Goal: Task Accomplishment & Management: Complete application form

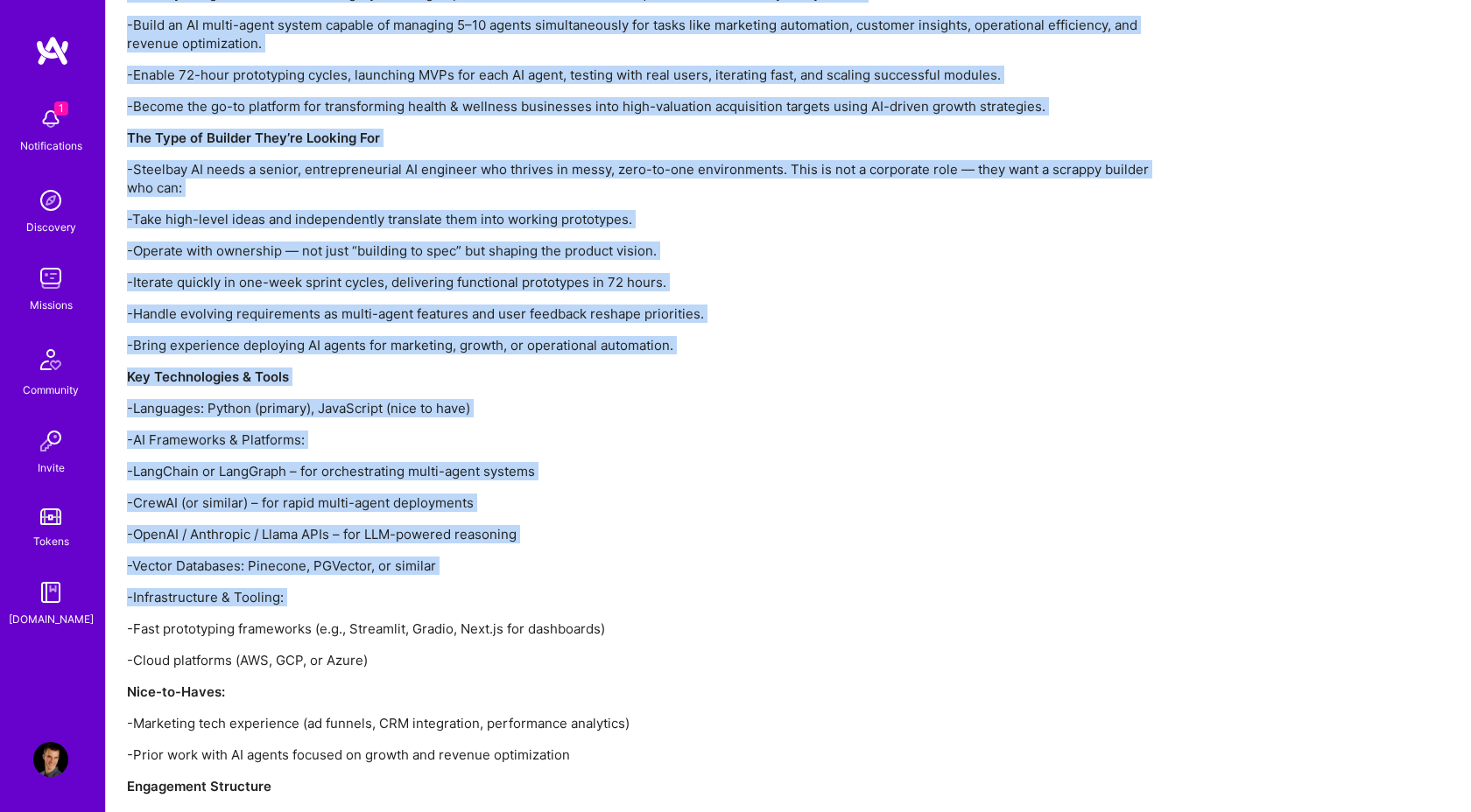
scroll to position [1726, 0]
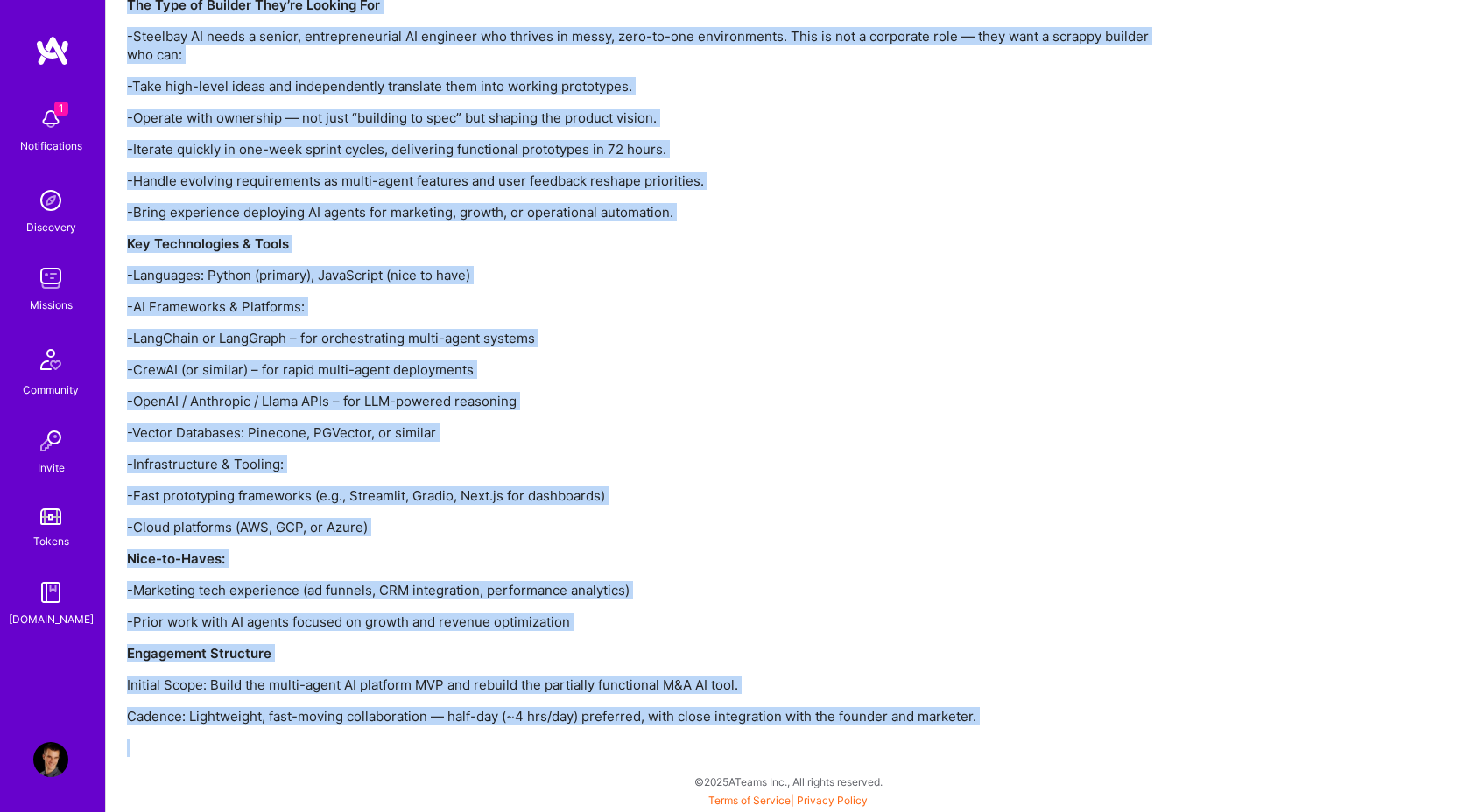
drag, startPoint x: 131, startPoint y: 159, endPoint x: 1000, endPoint y: 734, distance: 1042.0
copy div "What We're Building Steelbay AI is a boutique private equity and technology fir…"
click at [644, 267] on p "-Languages: Python (primary), JavaScript (nice to have)" at bounding box center [652, 275] width 1050 height 19
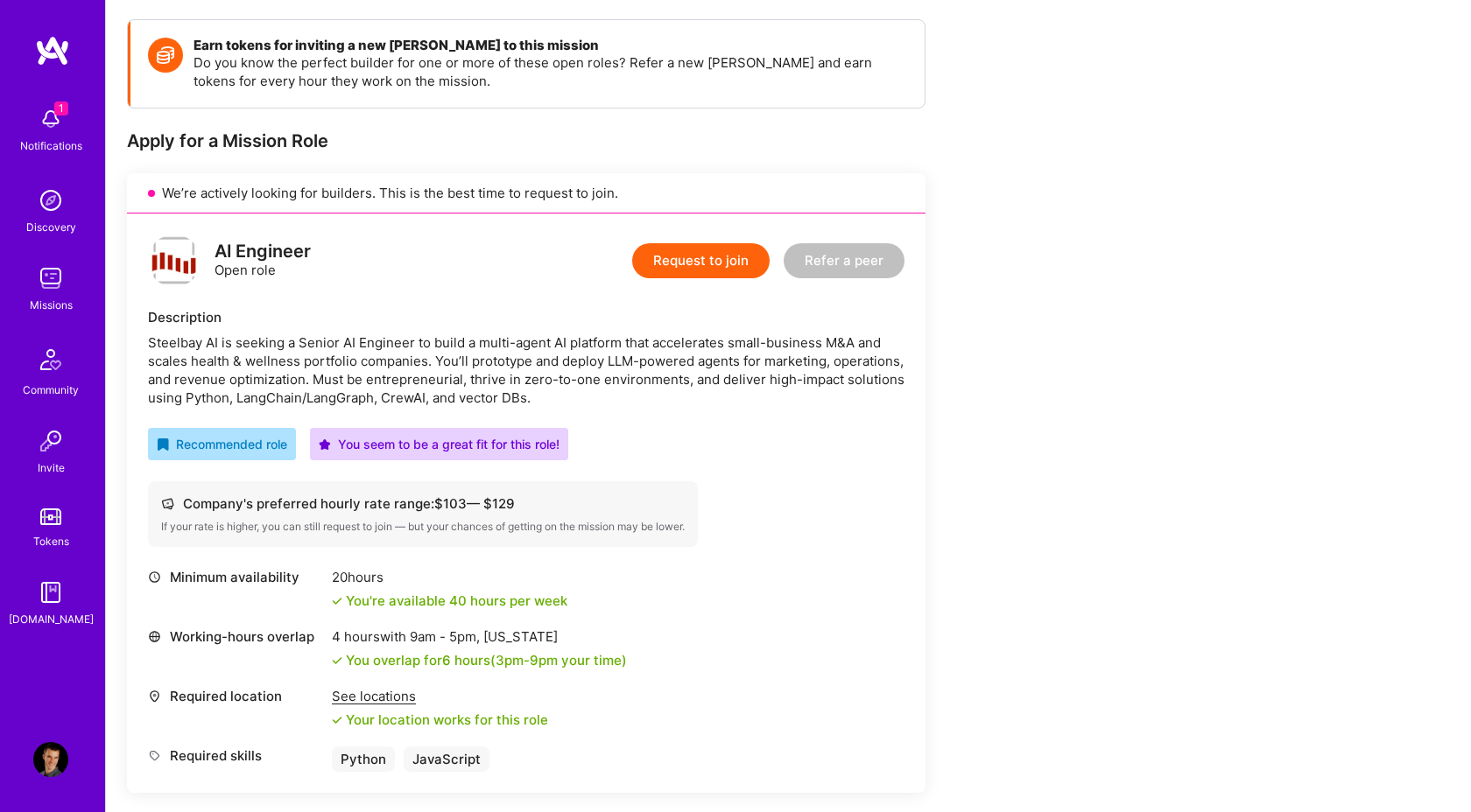
scroll to position [0, 0]
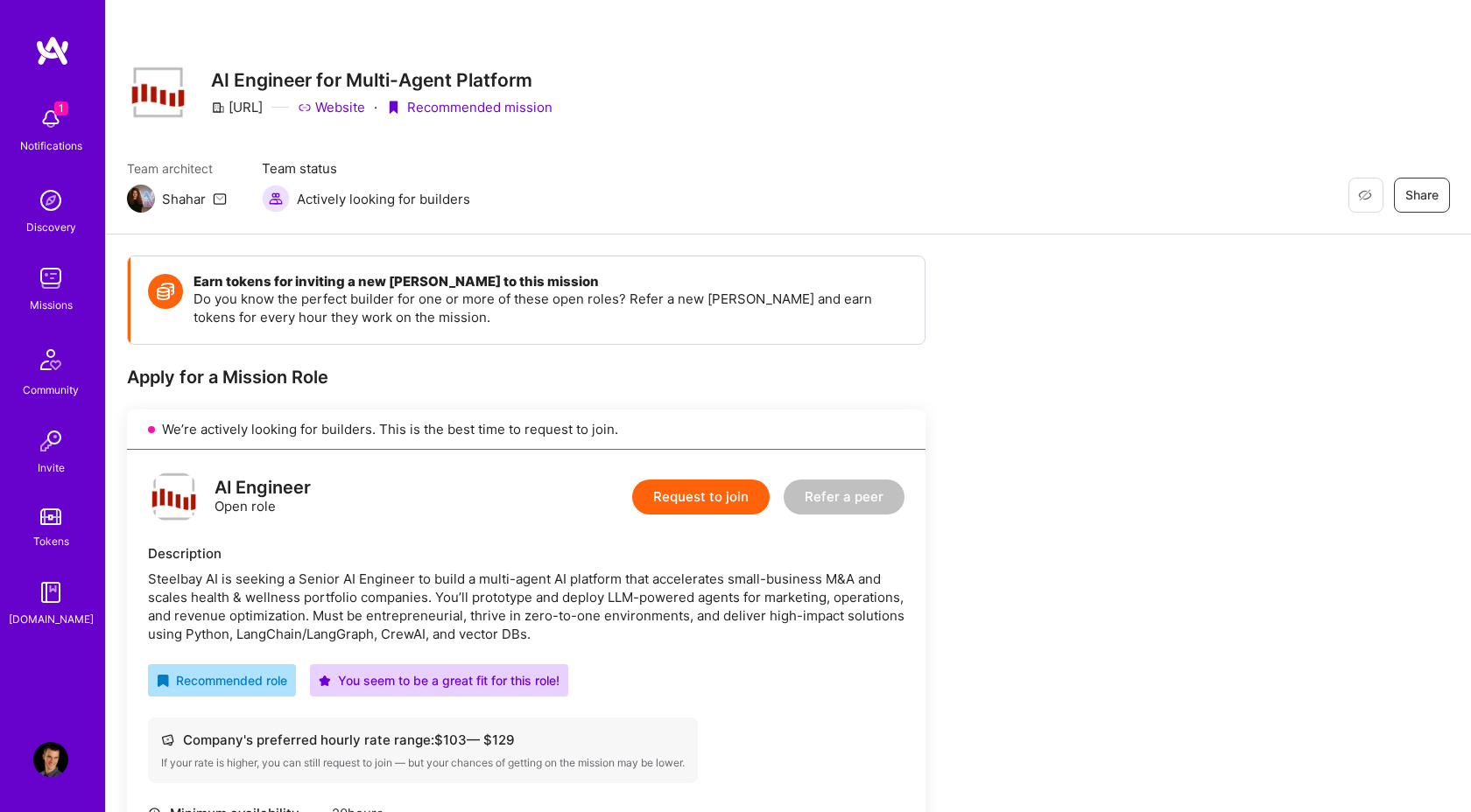
click at [686, 500] on button "Request to join" at bounding box center [701, 498] width 138 height 35
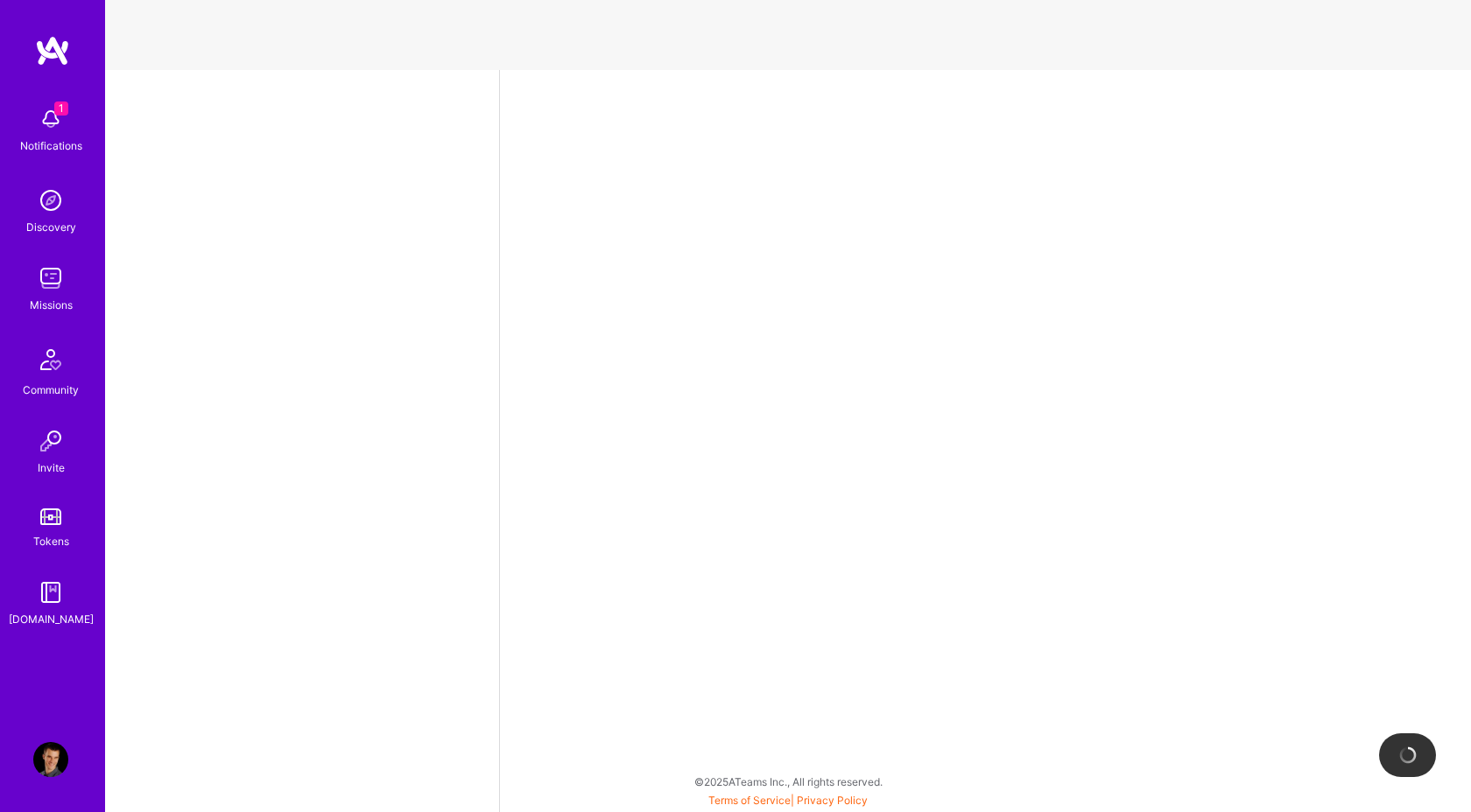
select select "AT"
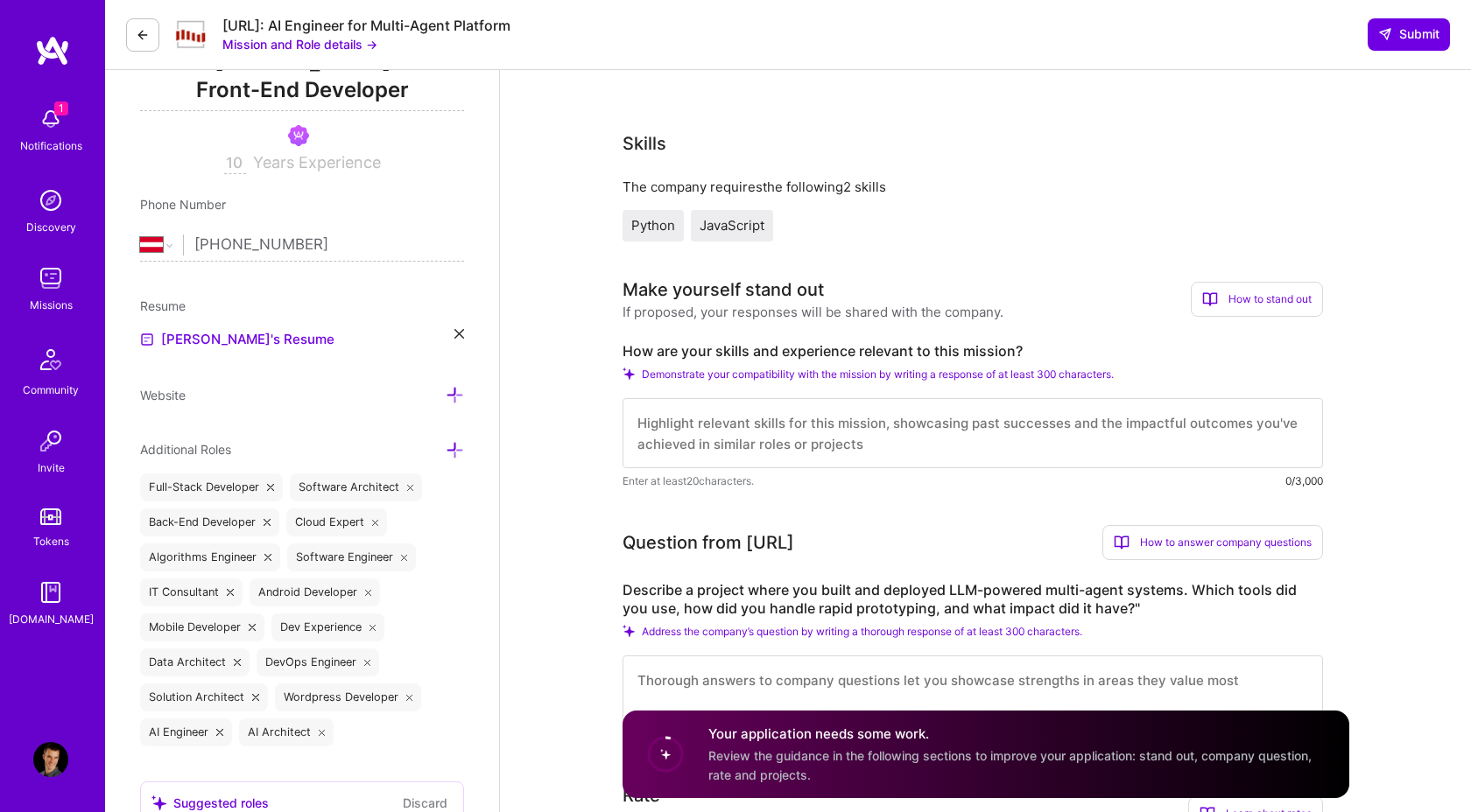
scroll to position [262, 0]
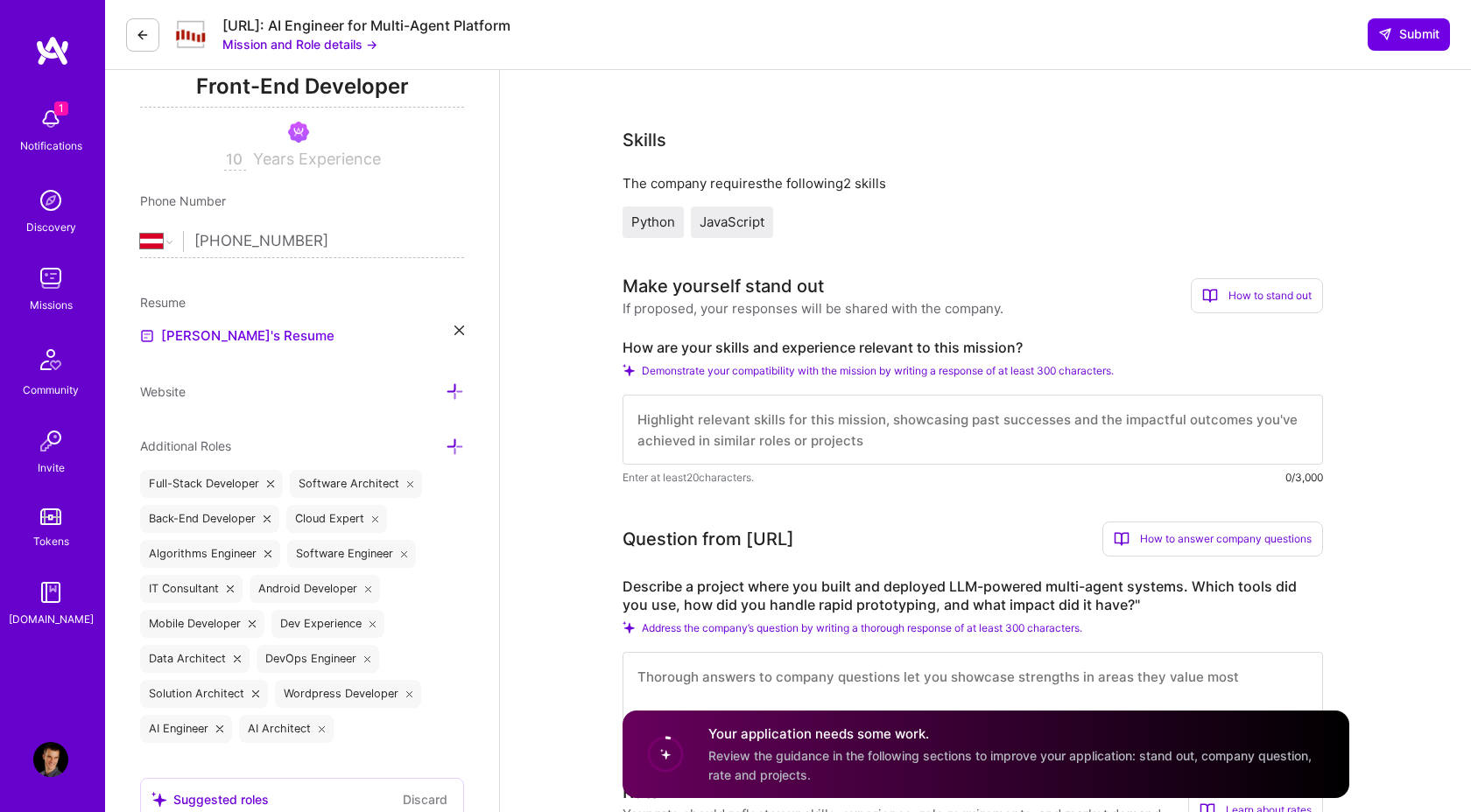
click at [799, 425] on textarea at bounding box center [973, 430] width 701 height 70
paste textarea "L ipsumd si ame conse adip el sedd-ei-tem incididuntu Laboreet DO ma aliquaen. …"
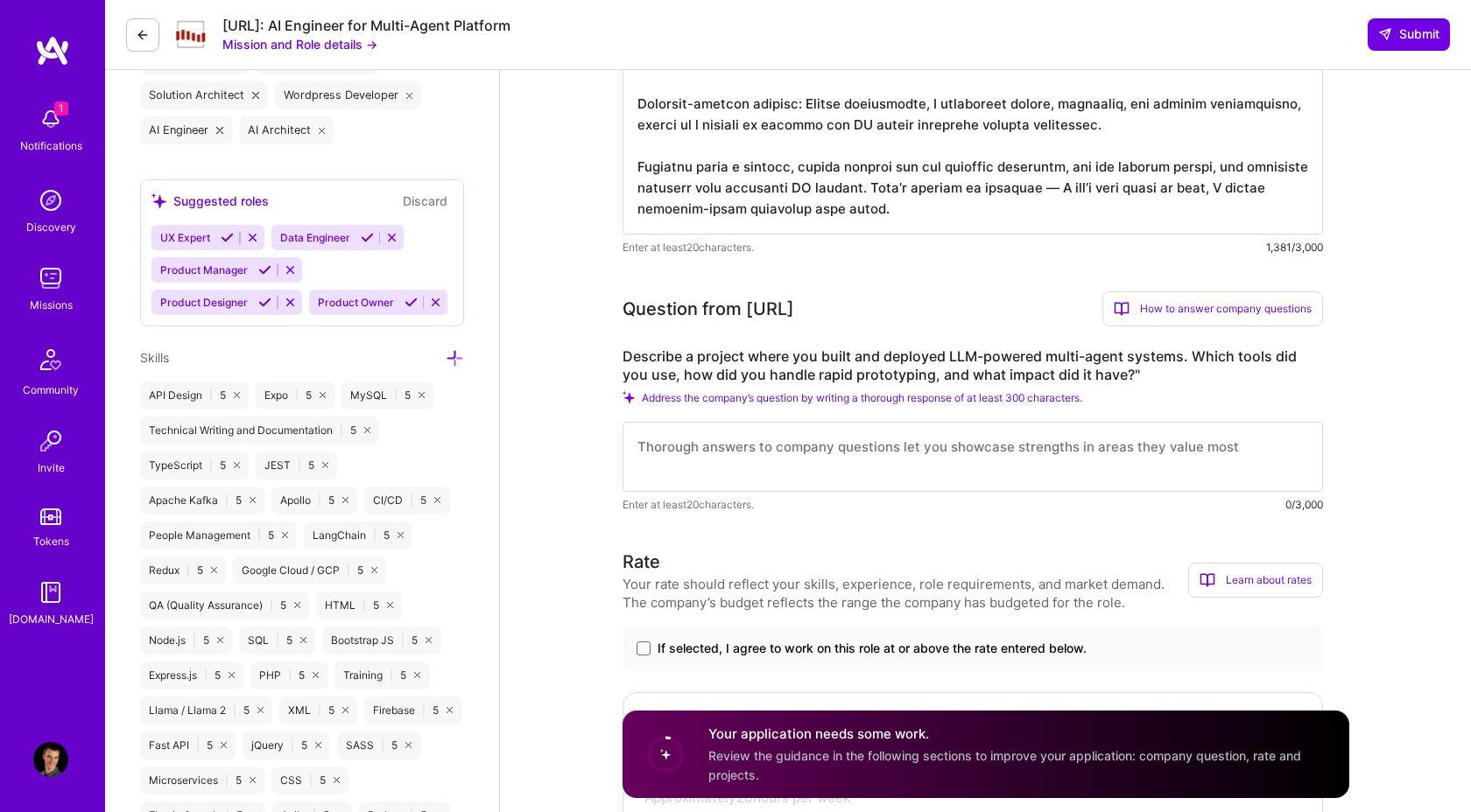
scroll to position [865, 0]
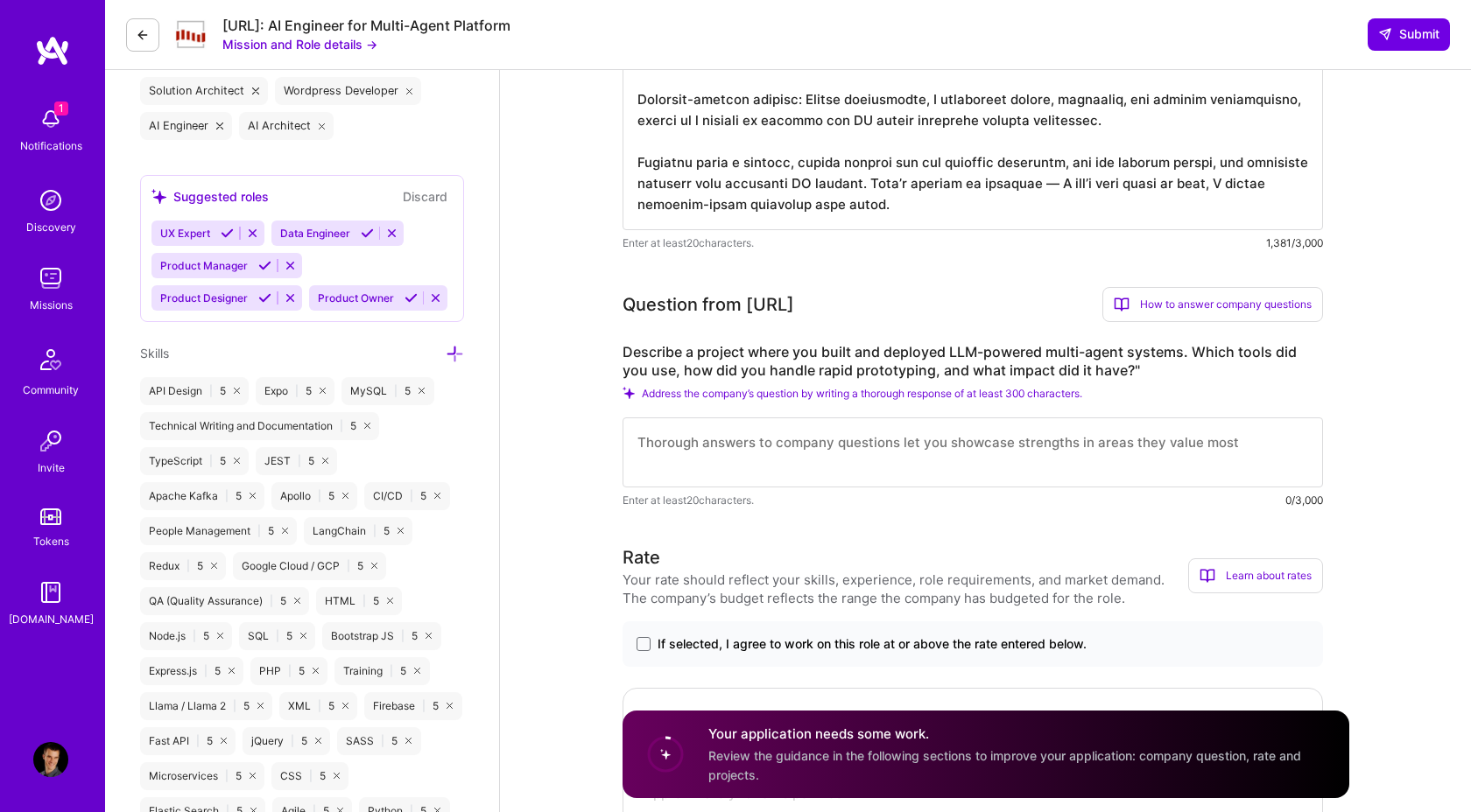
type textarea "L ipsumd si ame conse adip el sedd-ei-tem incididuntu Laboreet DO ma aliquaen. …"
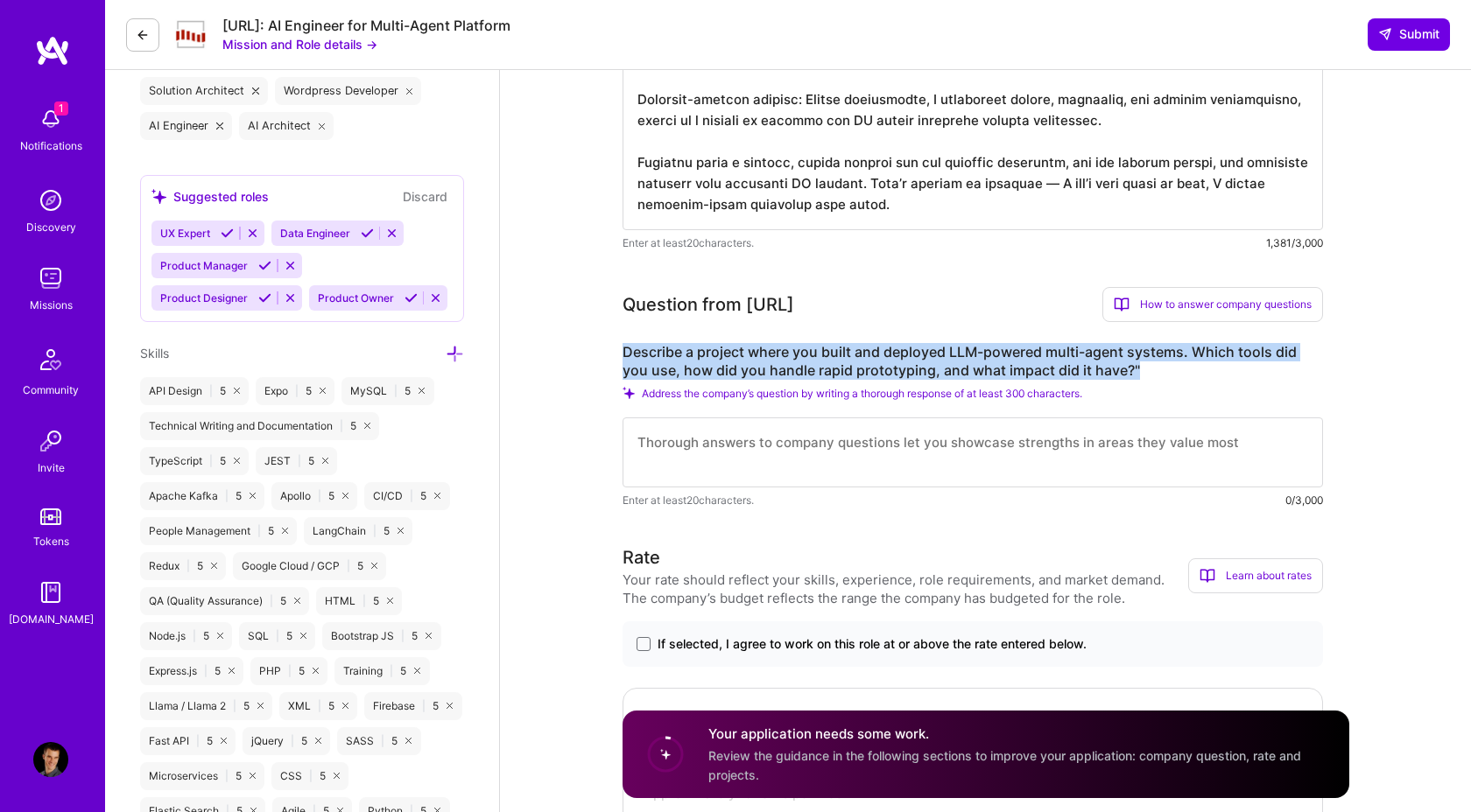
drag, startPoint x: 1145, startPoint y: 372, endPoint x: 620, endPoint y: 353, distance: 525.3
copy label "Describe a project where you built and deployed LLM-powered multi-agent systems…"
click at [760, 467] on textarea at bounding box center [973, 453] width 701 height 70
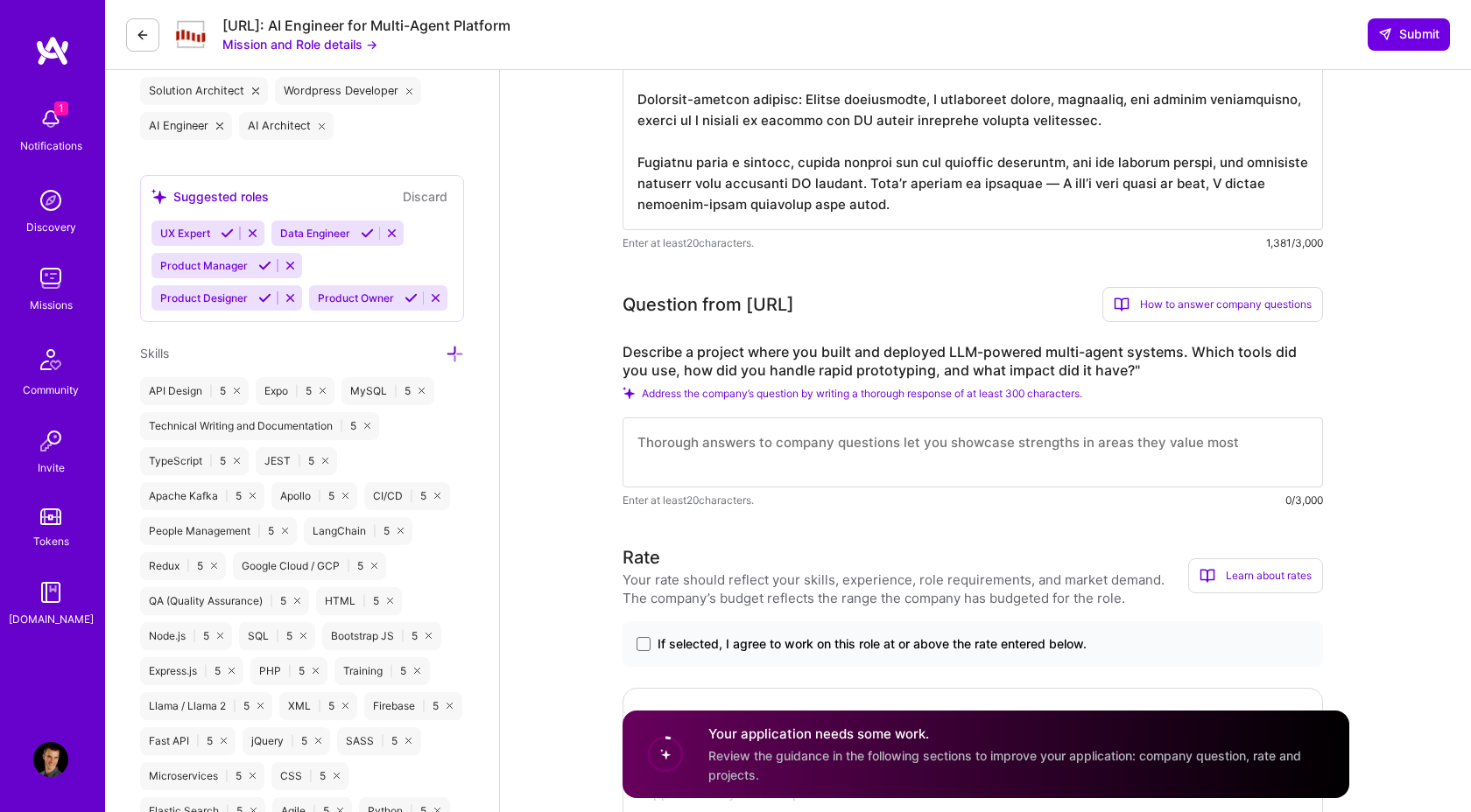
paste textarea "Lor ip do sitamet consecte ad elitsedd eiu temporinc u labor-etdol MAG aliqua e…"
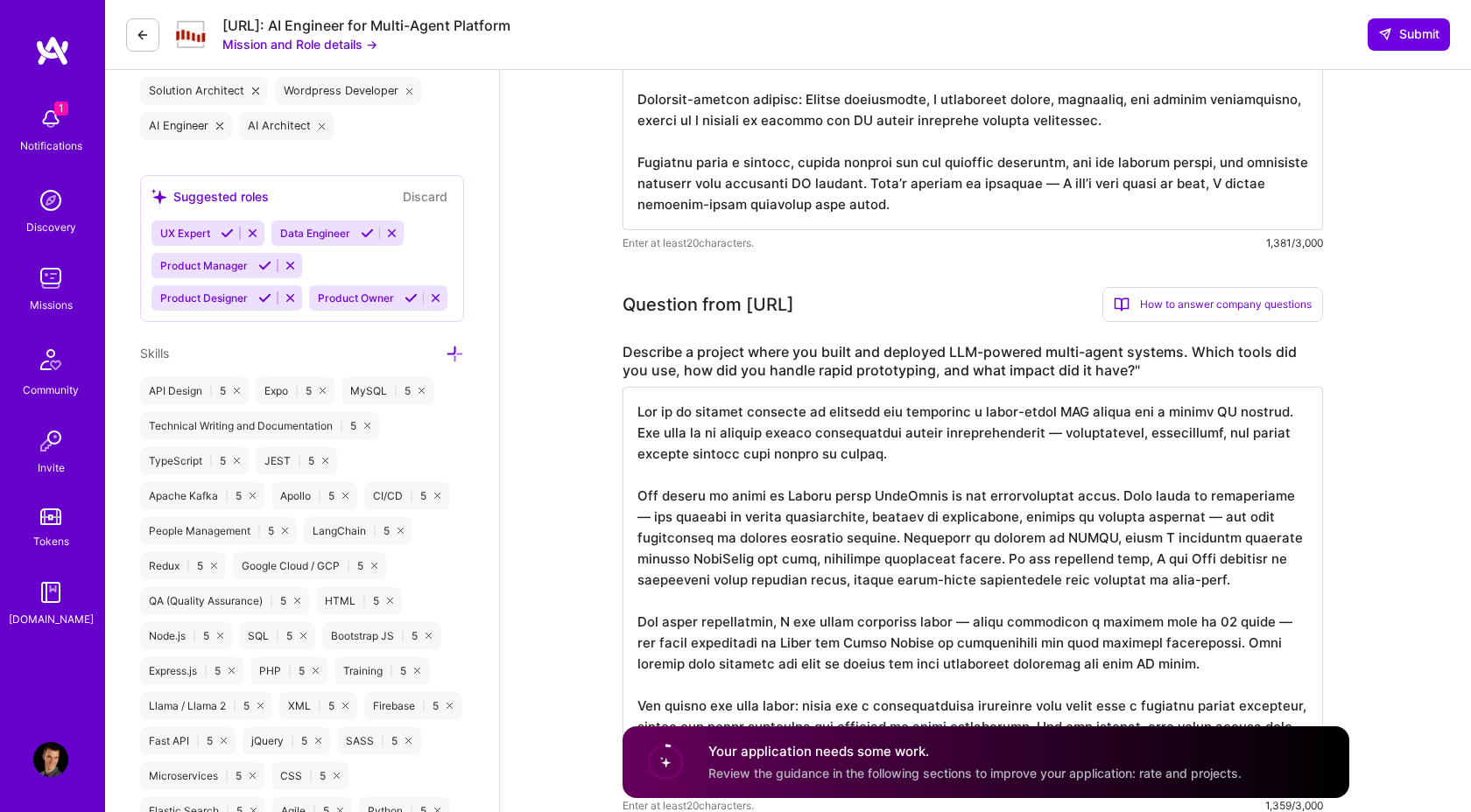
scroll to position [846, 0]
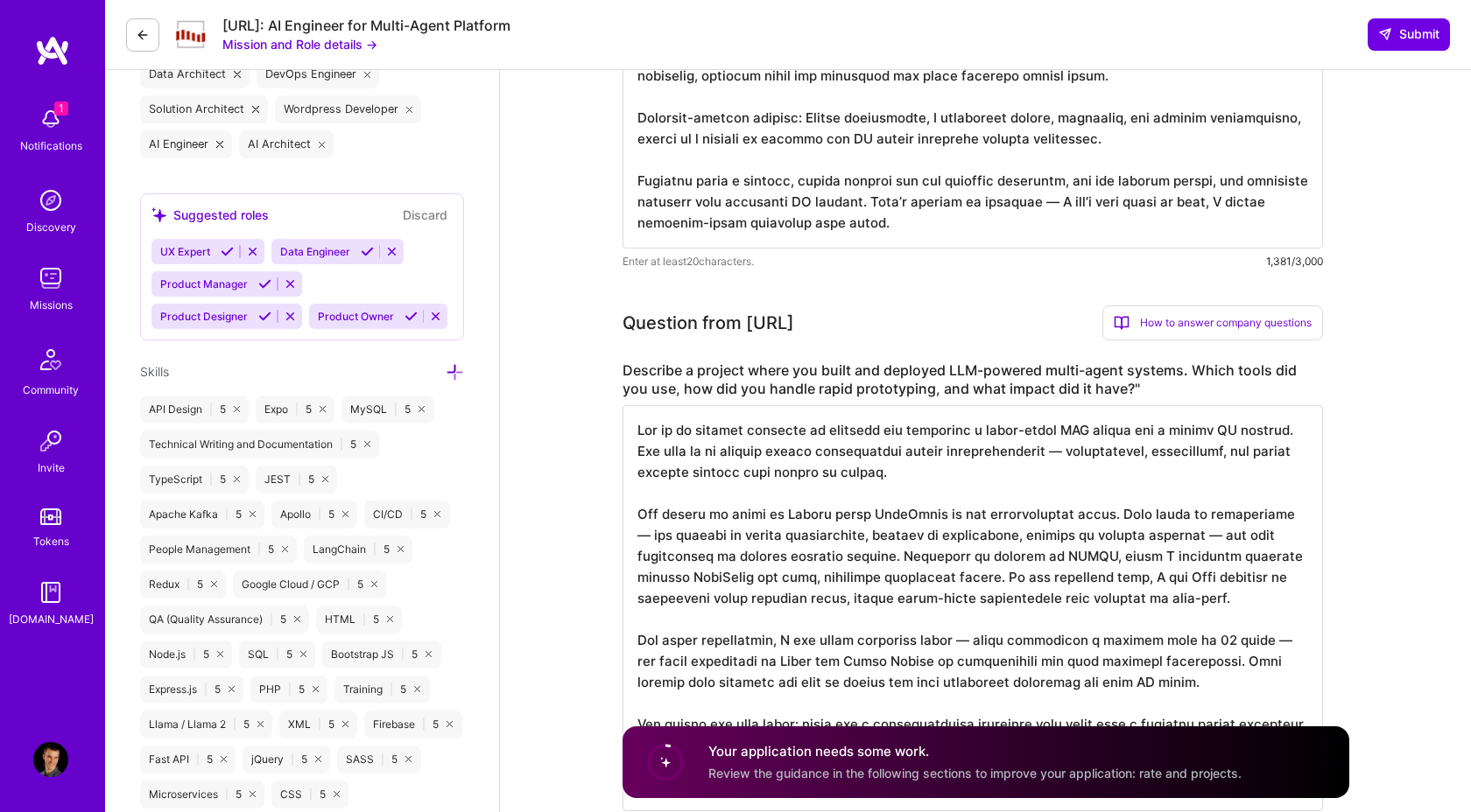
click at [752, 438] on textarea at bounding box center [973, 608] width 701 height 406
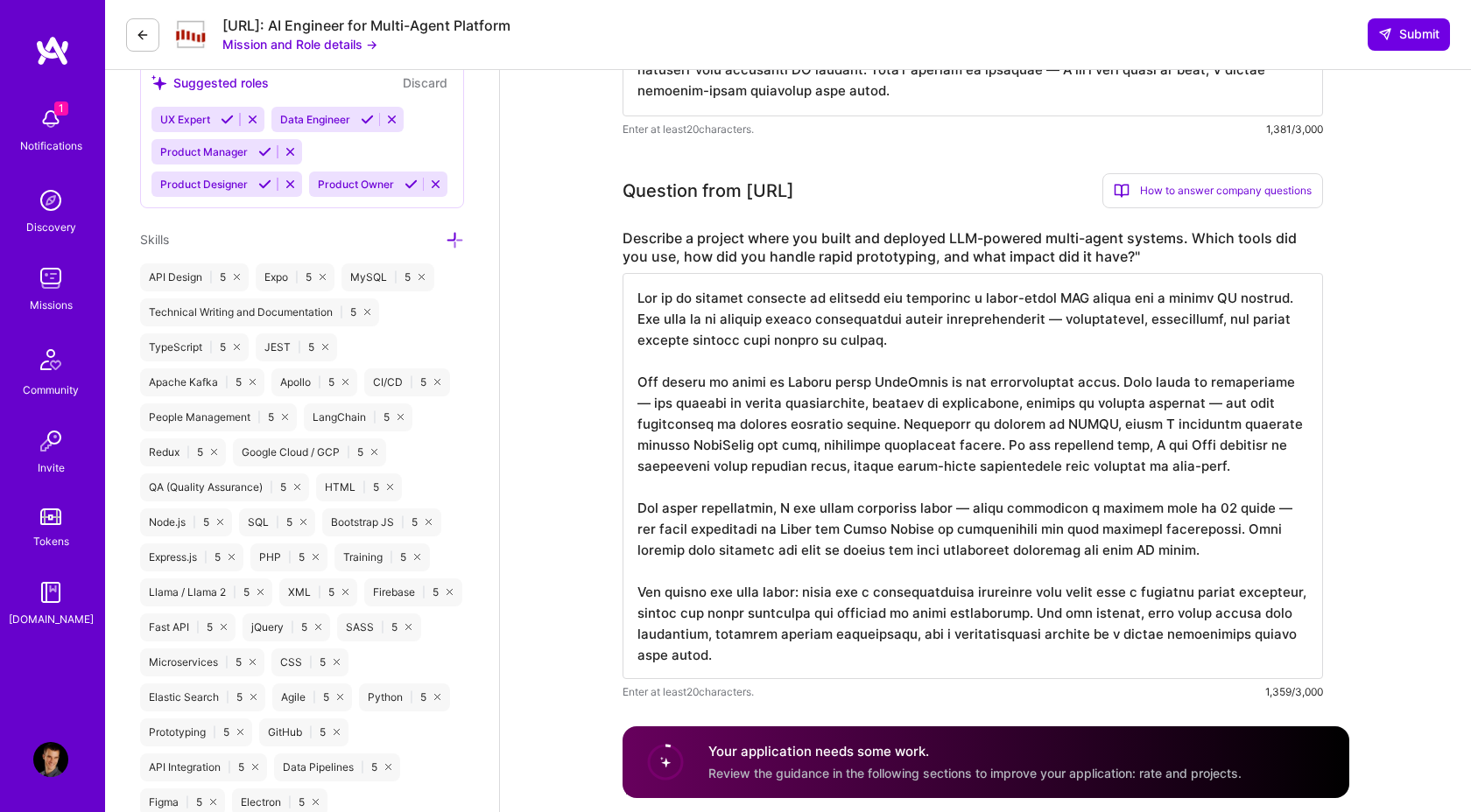
scroll to position [2, 0]
click at [939, 455] on textarea at bounding box center [973, 476] width 701 height 406
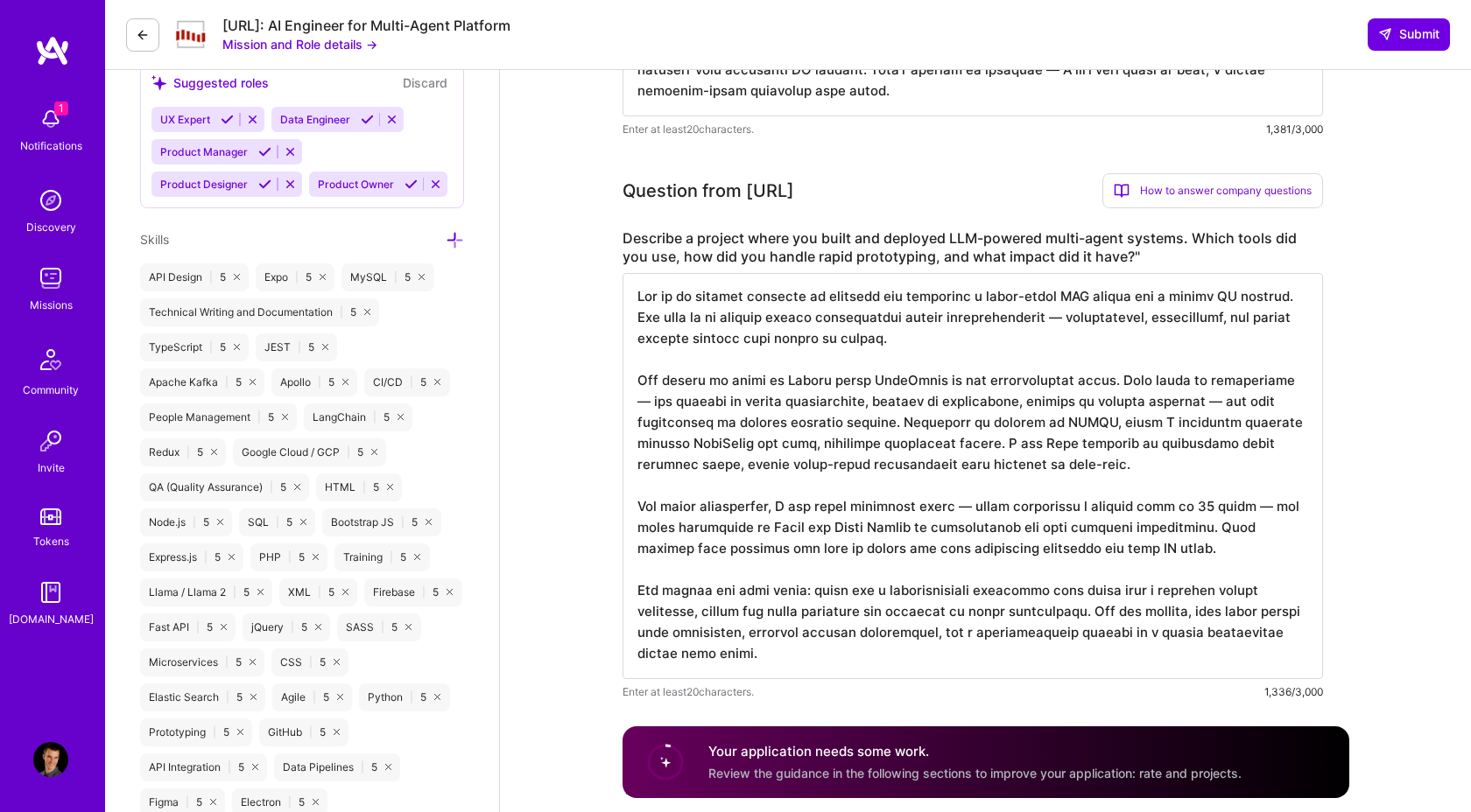
click at [774, 415] on textarea at bounding box center [973, 476] width 701 height 406
paste textarea "I’m currently building a multi-agent LLM system for a travel AI company. The go…"
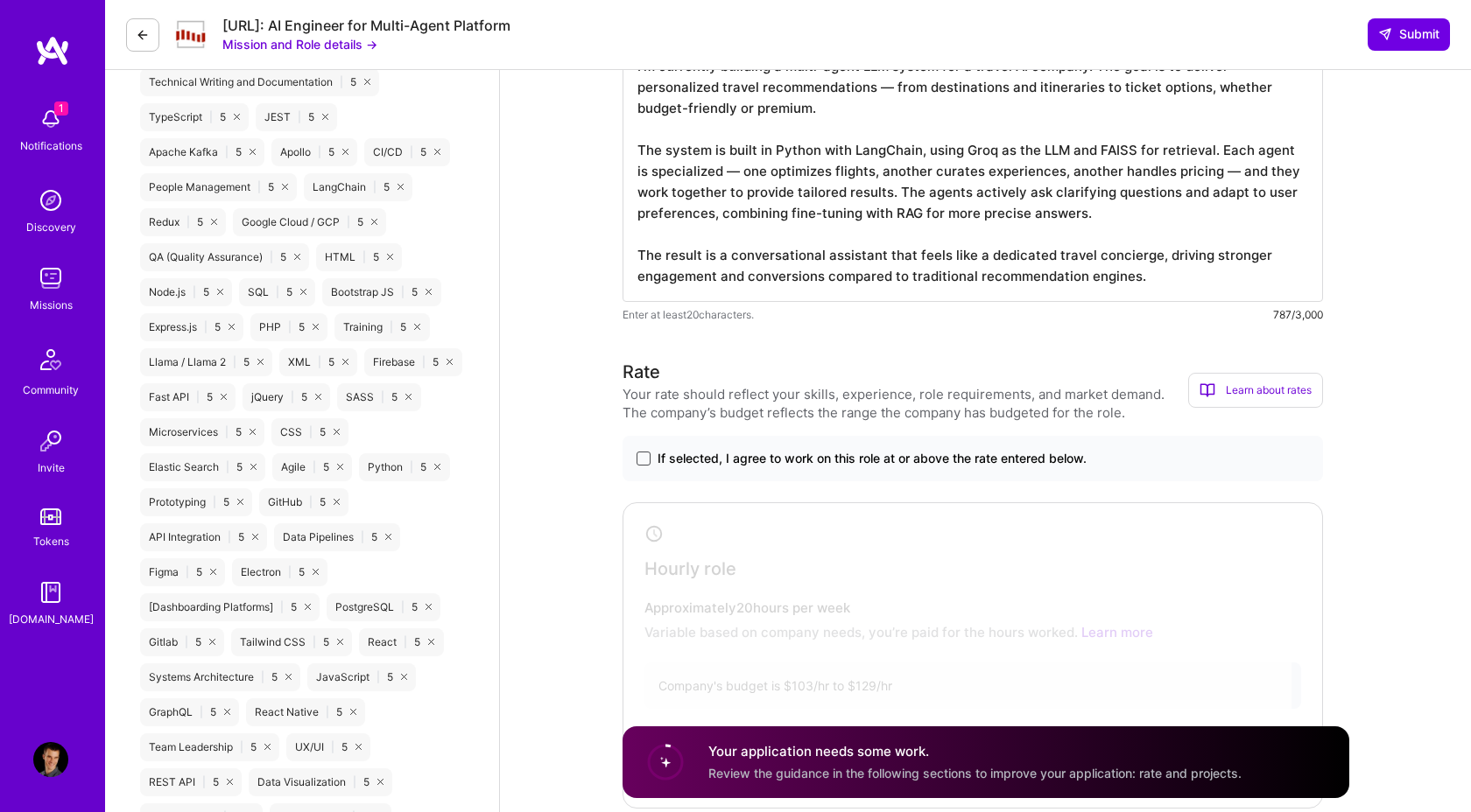
type textarea "I’m currently building a multi-agent LLM system for a travel AI company. The go…"
click at [642, 460] on span at bounding box center [643, 459] width 14 height 14
click at [0, 0] on input "If selected, I agree to work on this role at or above the rate entered below." at bounding box center [0, 0] width 0 height 0
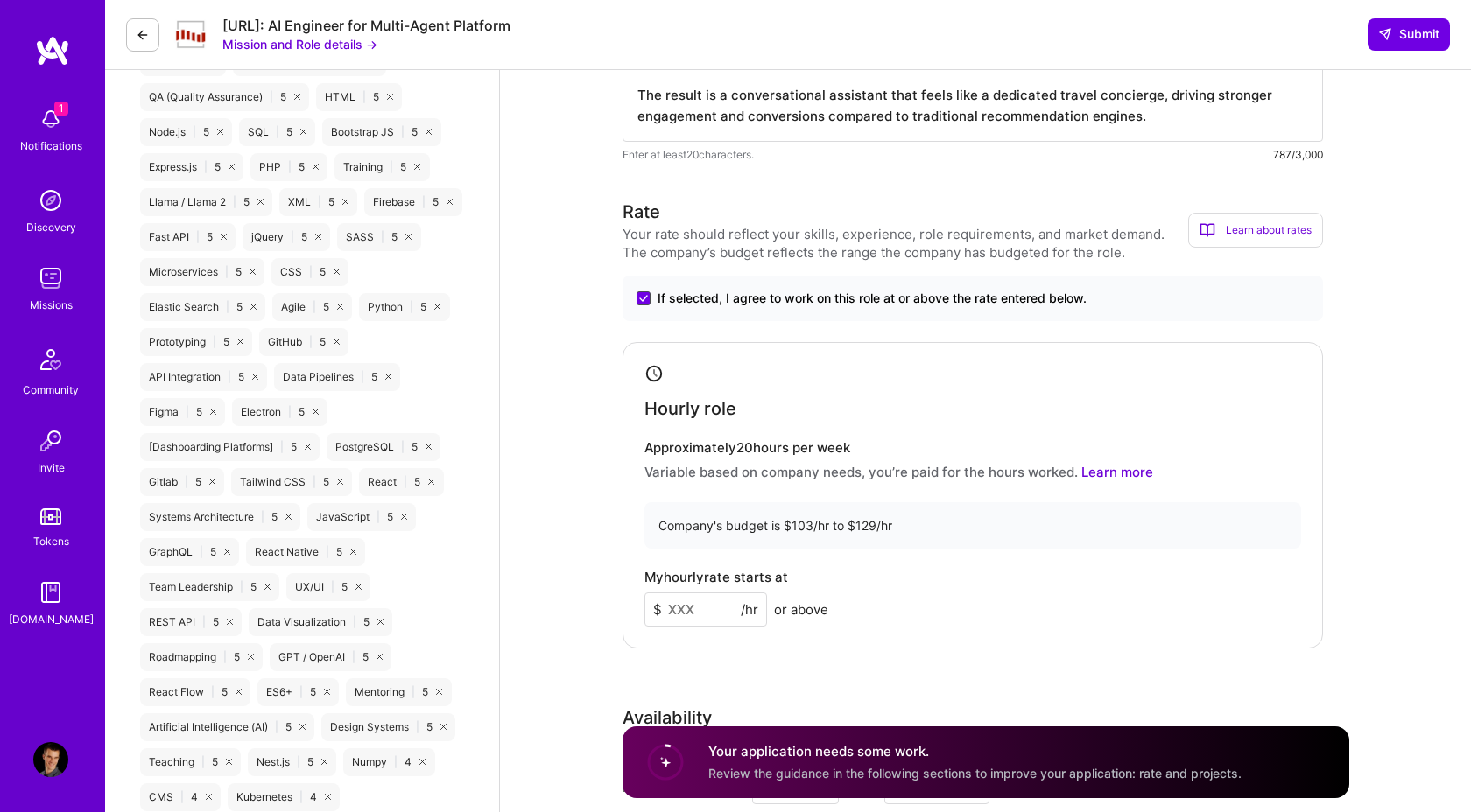
scroll to position [1414, 0]
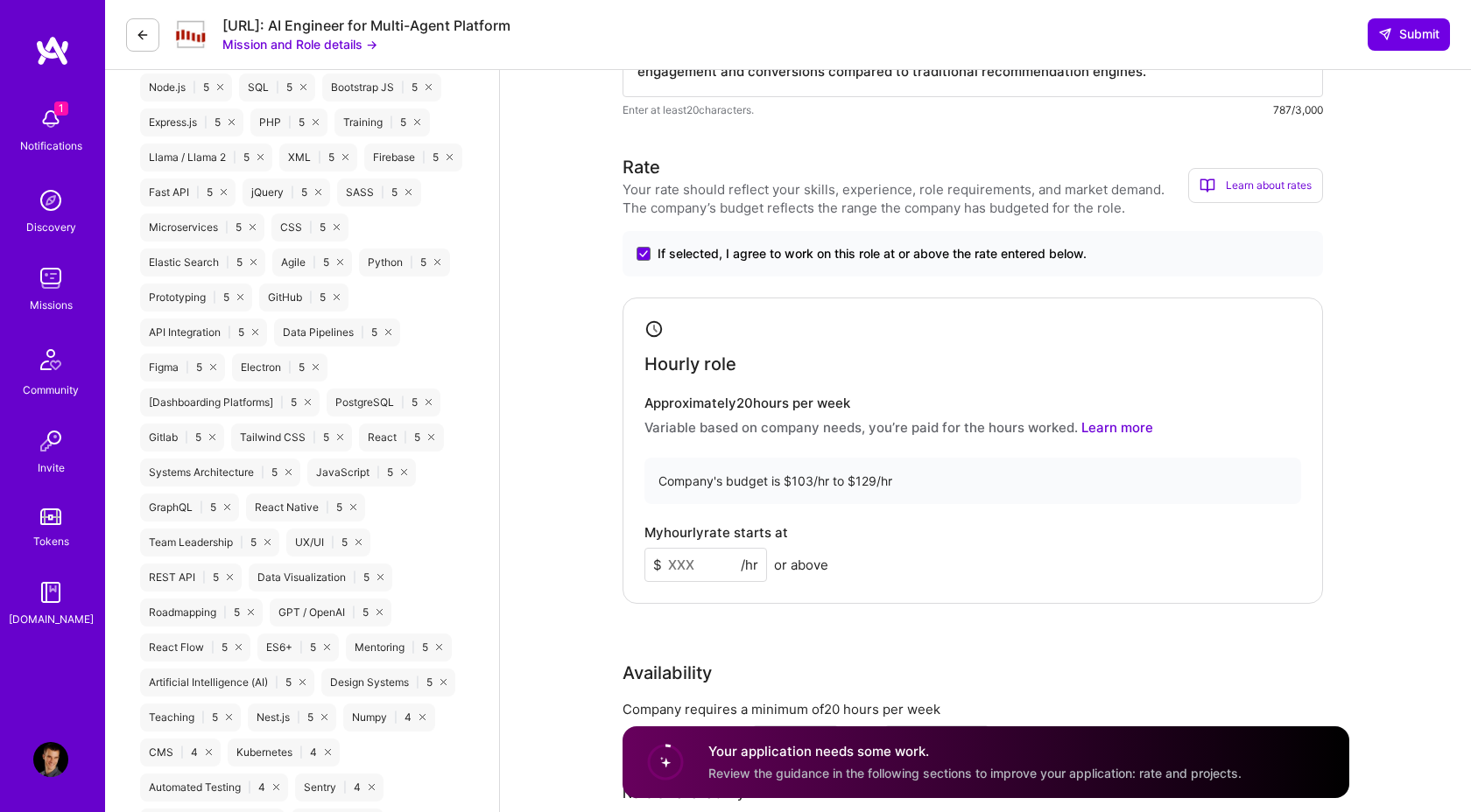
click at [679, 556] on input at bounding box center [706, 564] width 123 height 34
type input "103"
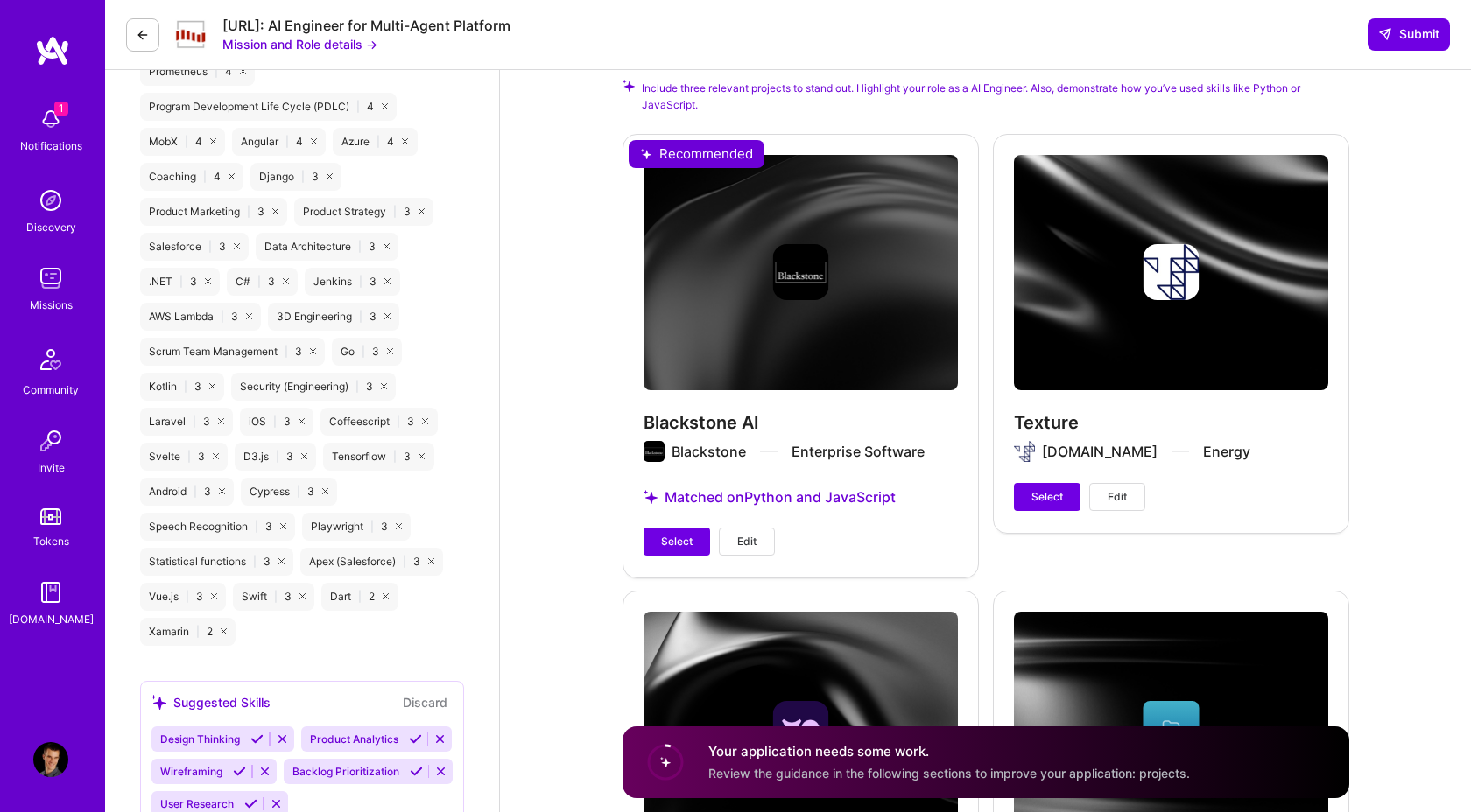
scroll to position [2549, 0]
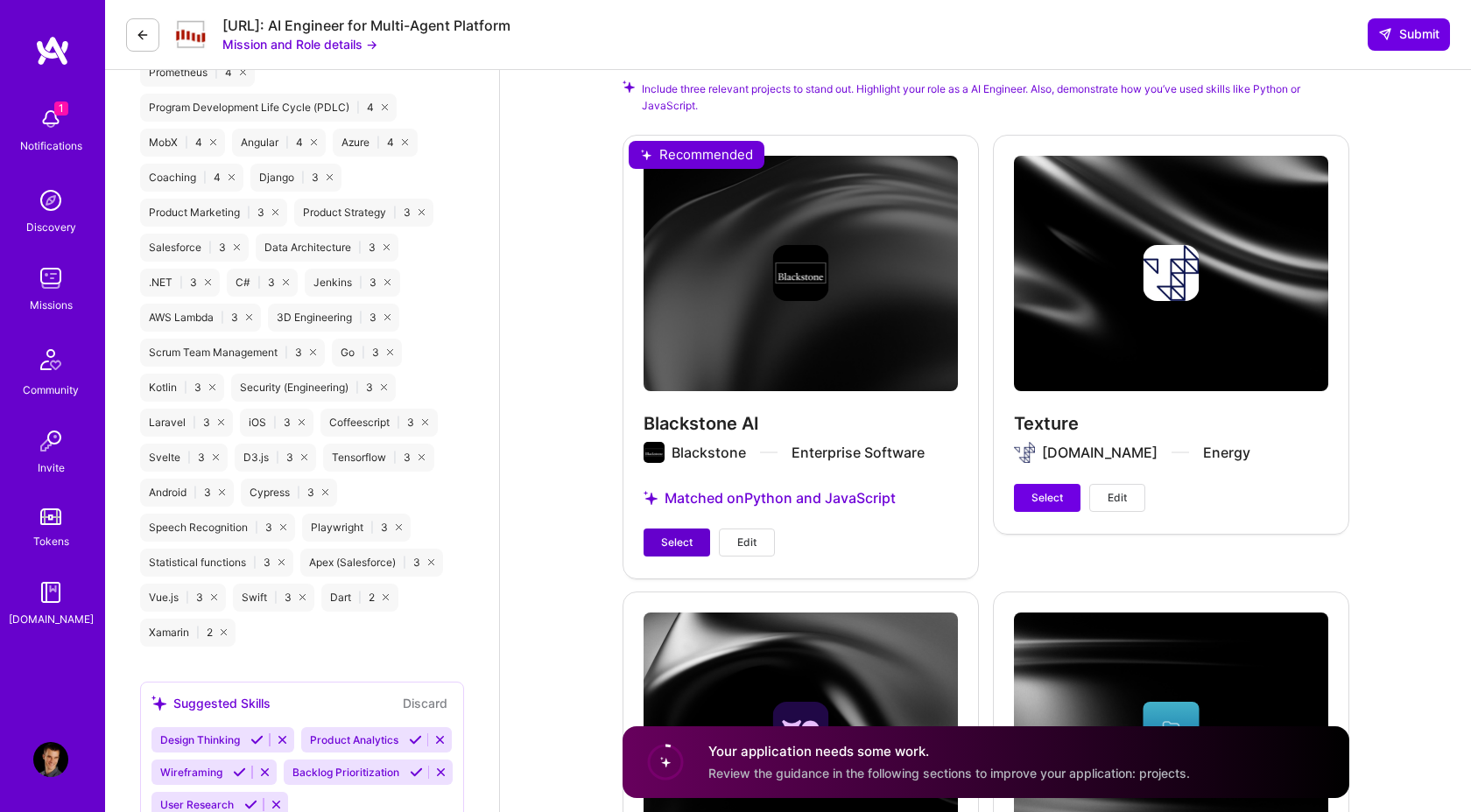
click at [654, 544] on button "Select" at bounding box center [676, 543] width 66 height 28
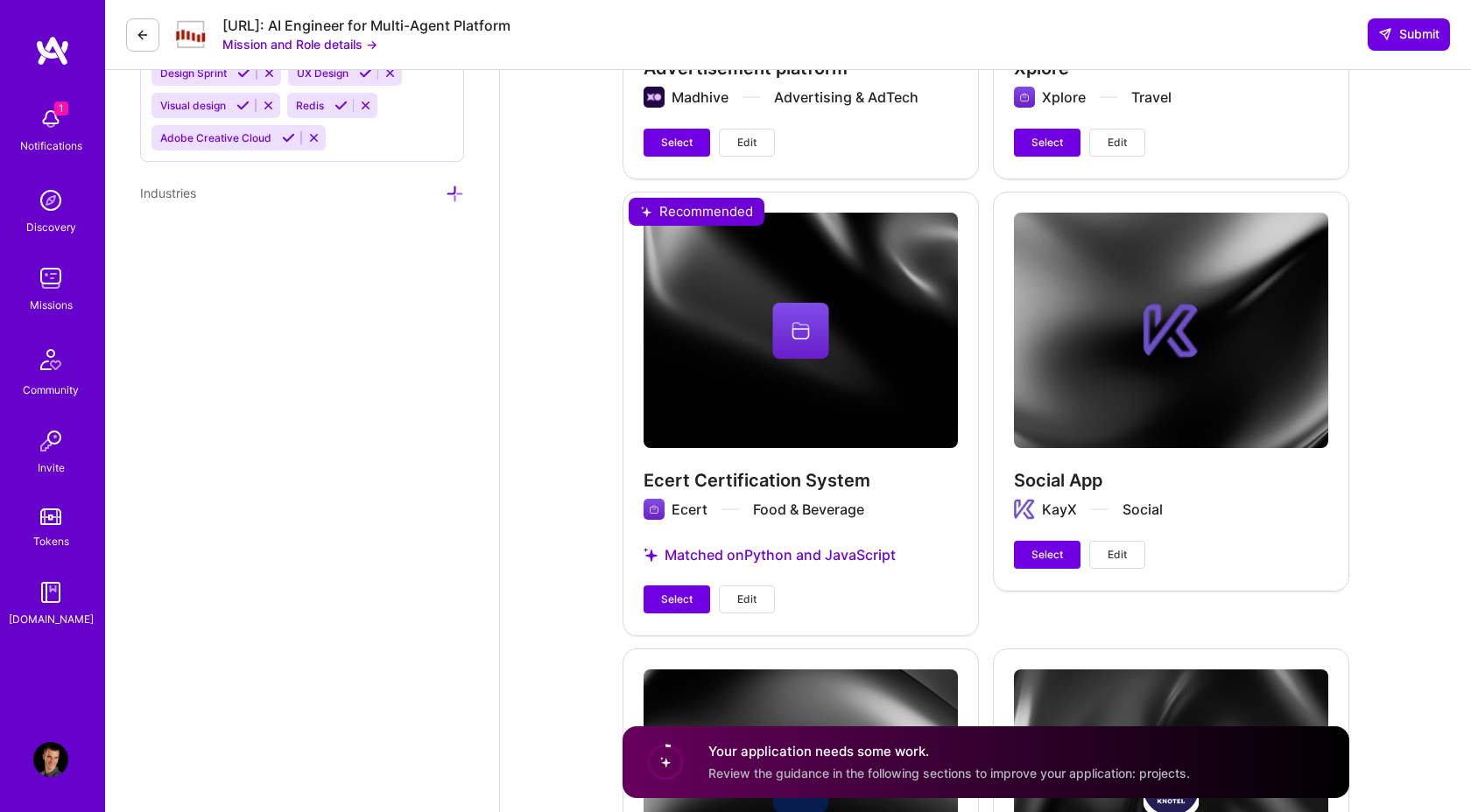
scroll to position [3345, 0]
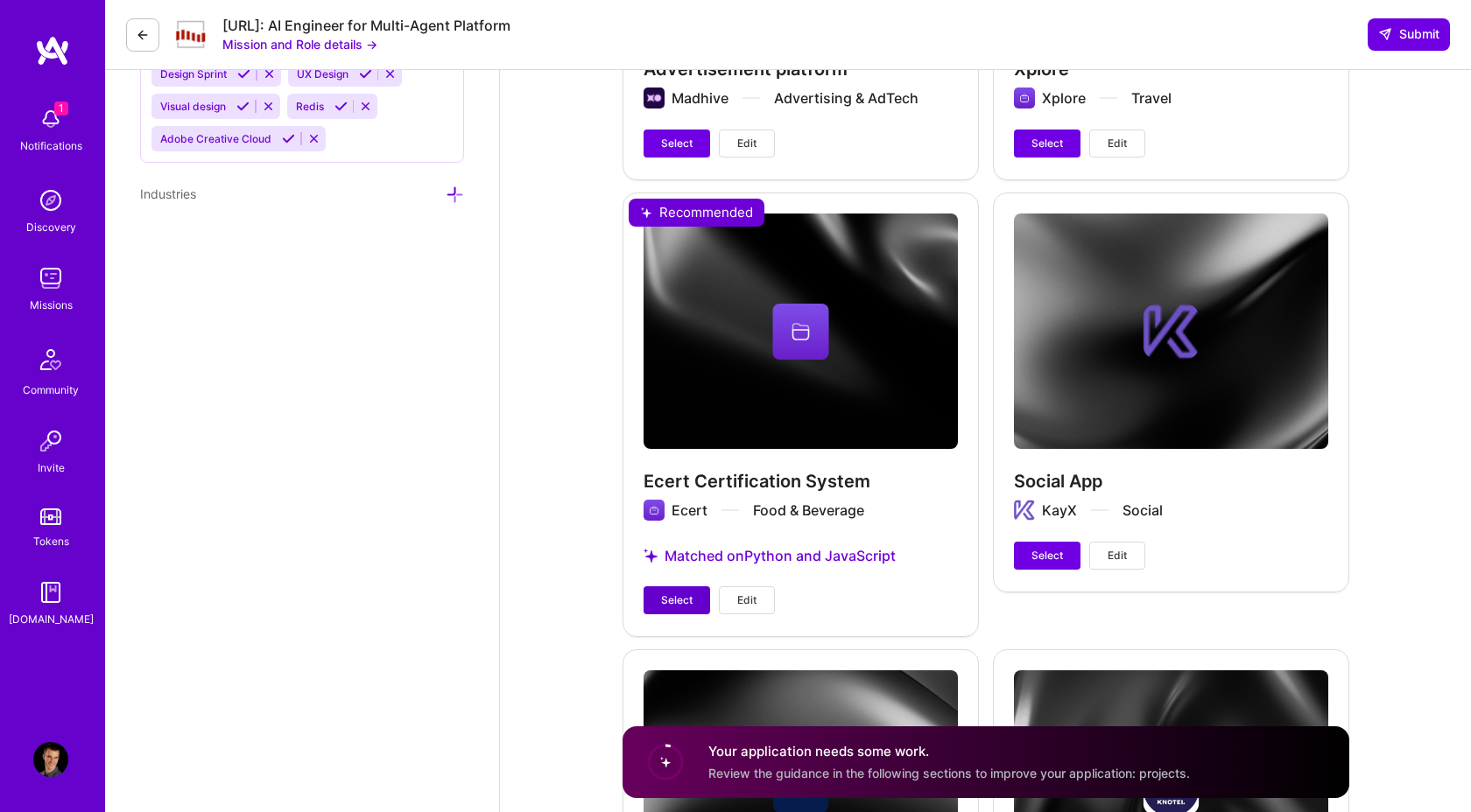
click at [677, 607] on span "Select" at bounding box center [676, 600] width 31 height 16
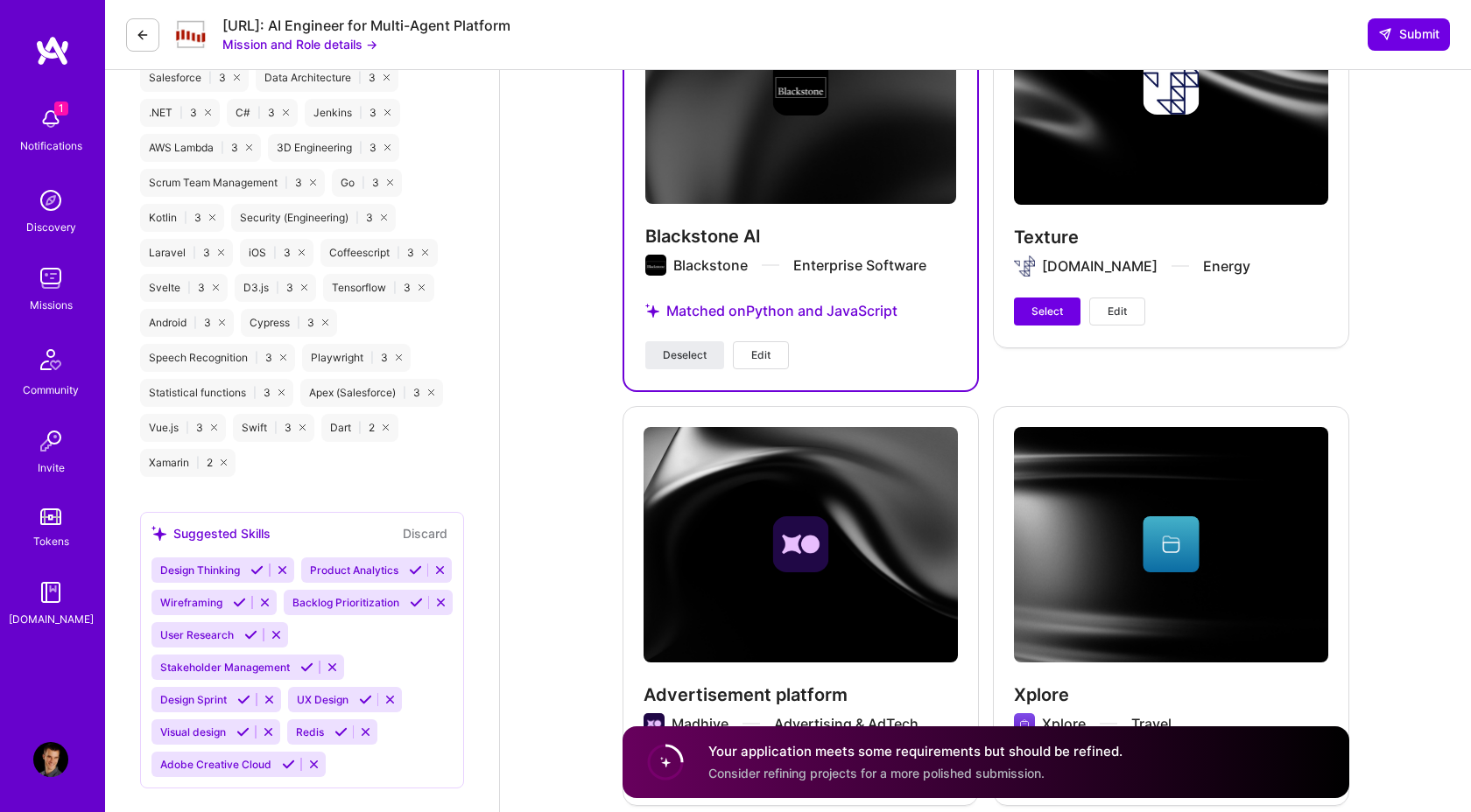
scroll to position [2718, 0]
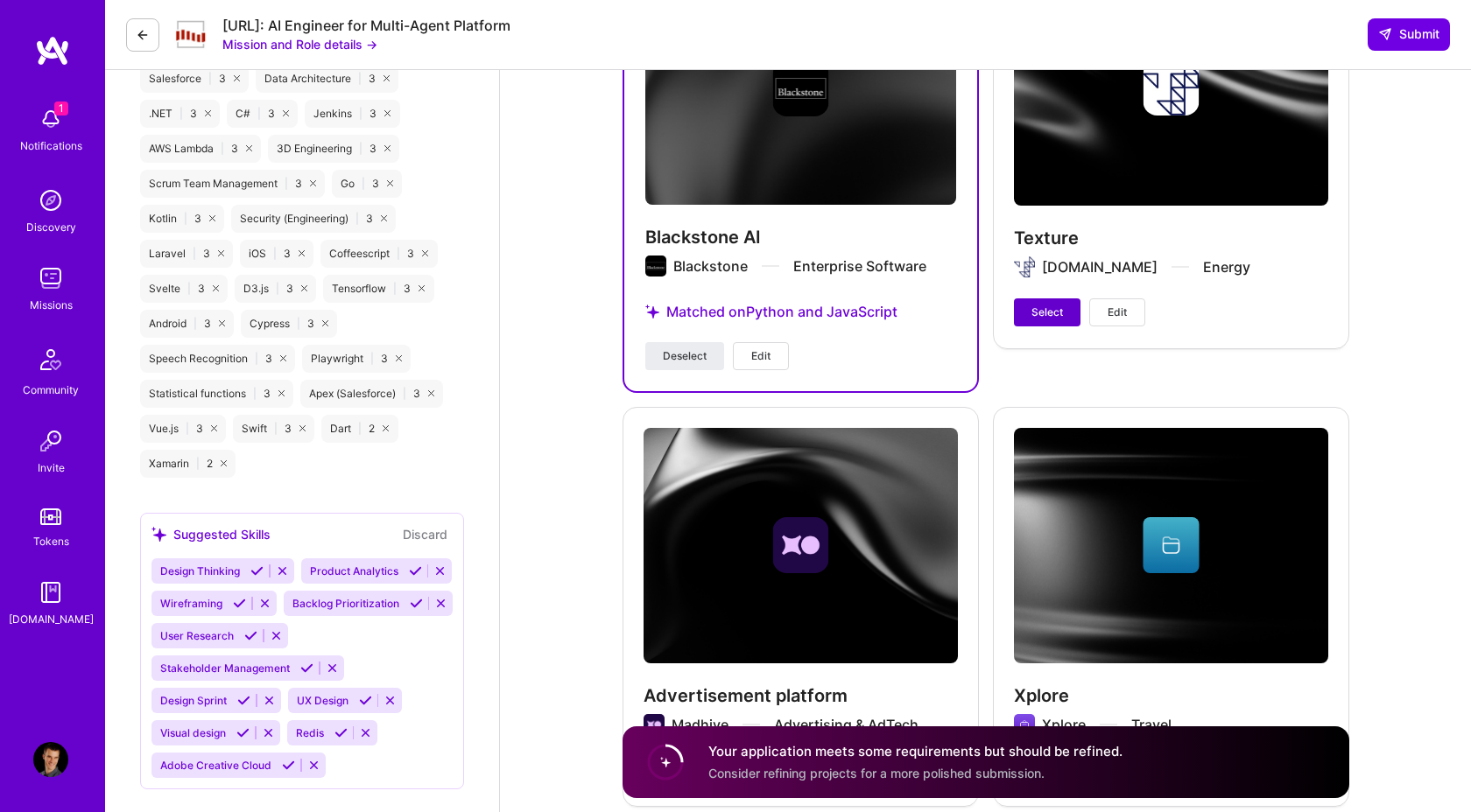
click at [1040, 304] on button "Select" at bounding box center [1047, 312] width 66 height 28
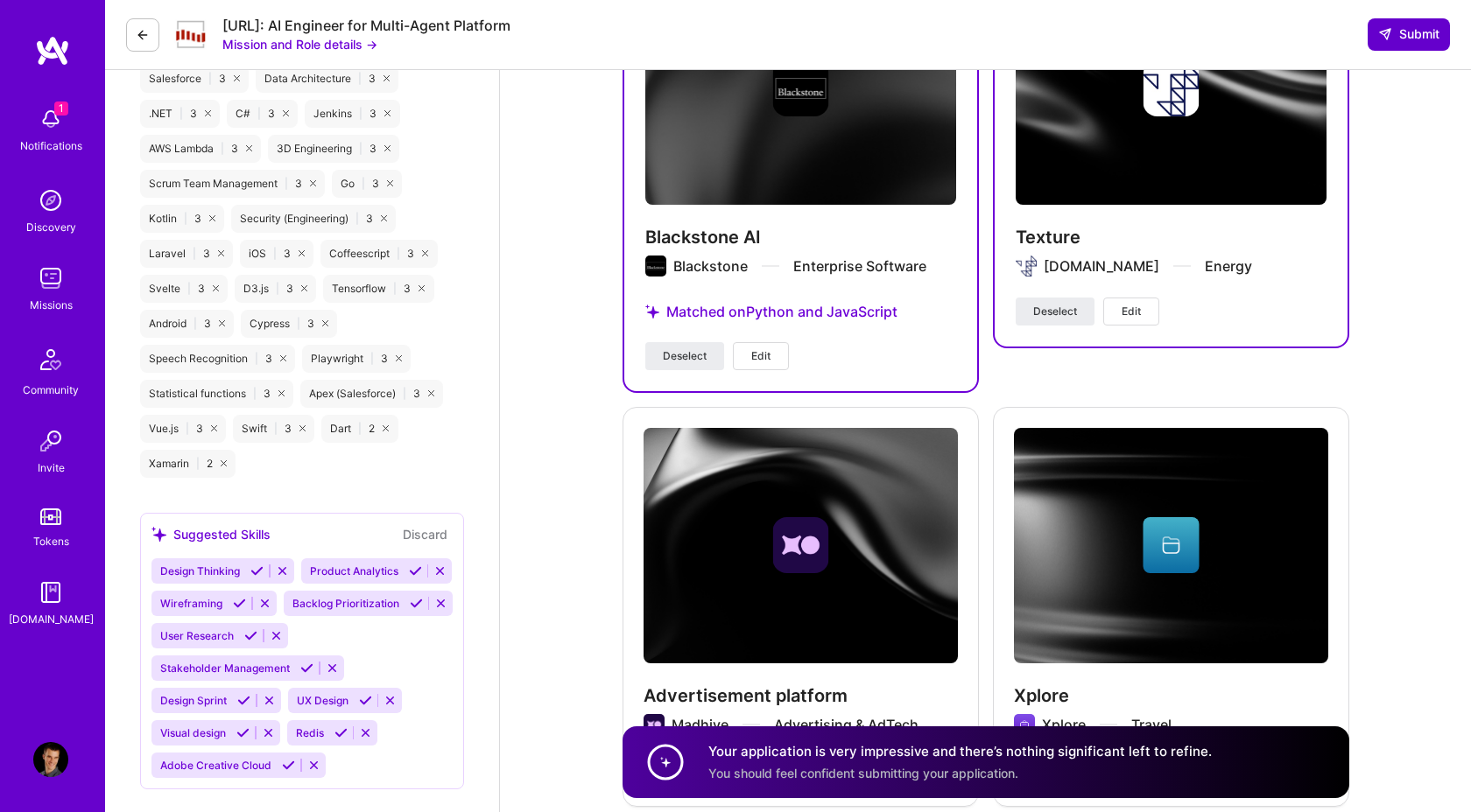
click at [1418, 32] on span "Submit" at bounding box center [1409, 34] width 61 height 18
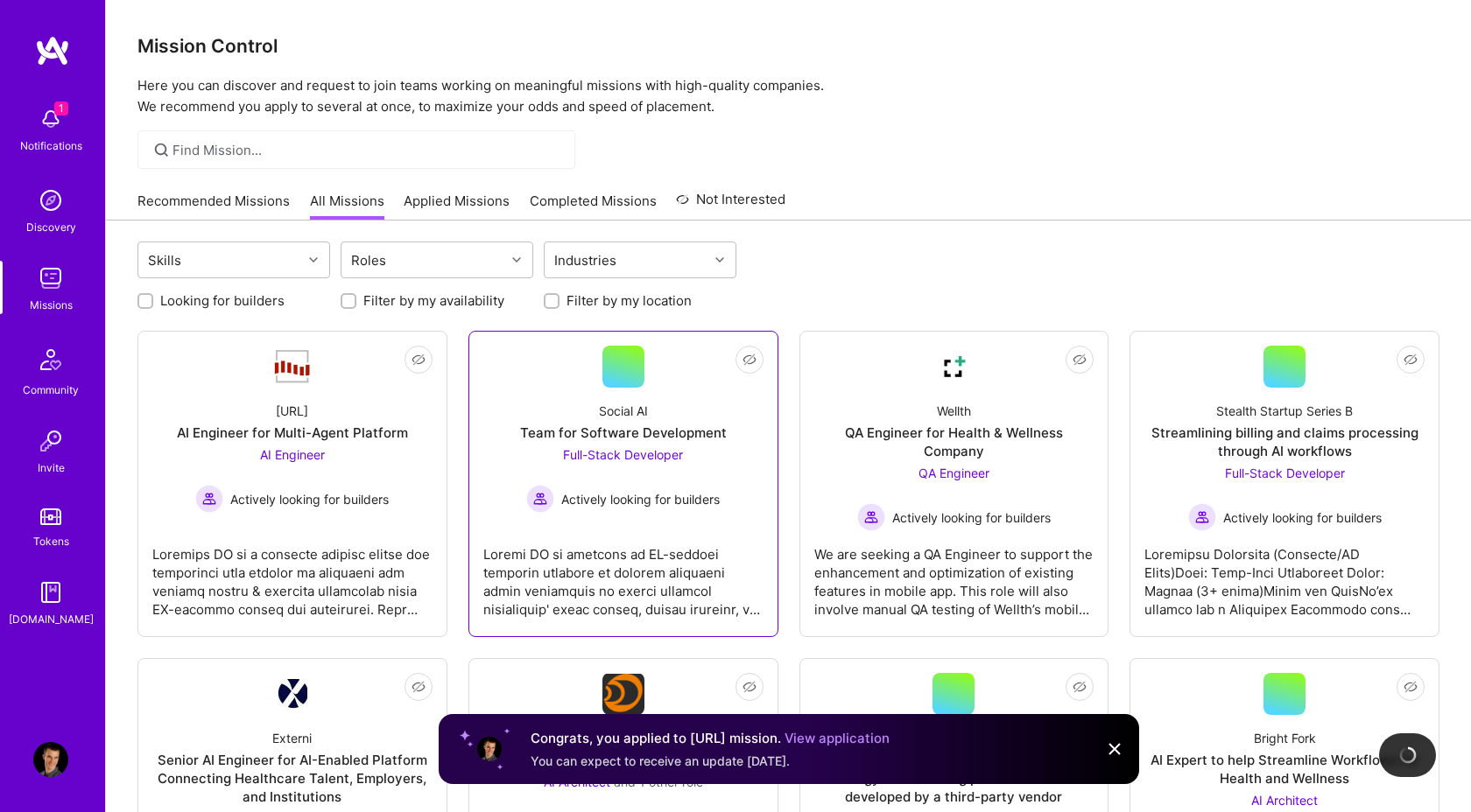
click at [674, 473] on div "Full-Stack Developer Actively looking for builders" at bounding box center [623, 479] width 193 height 67
